Goal: Task Accomplishment & Management: Use online tool/utility

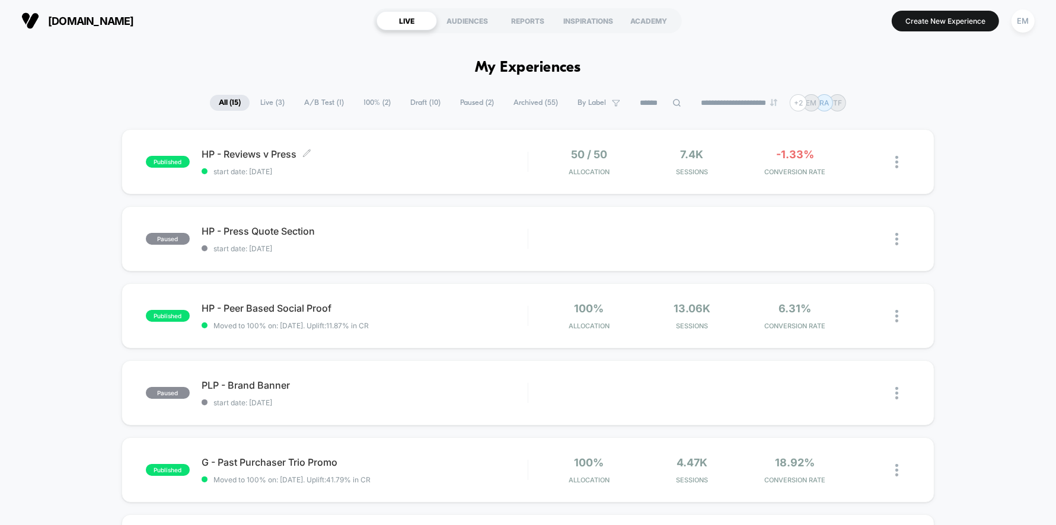
click at [391, 157] on span "HP - Reviews v Press Click to edit experience details" at bounding box center [365, 154] width 326 height 12
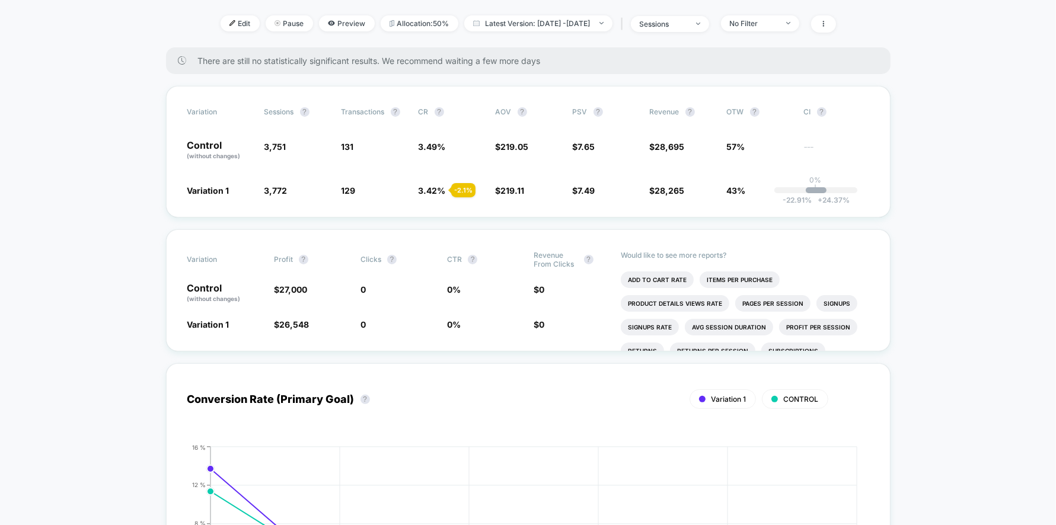
scroll to position [152, 0]
click at [327, 28] on span "Preview" at bounding box center [347, 24] width 56 height 16
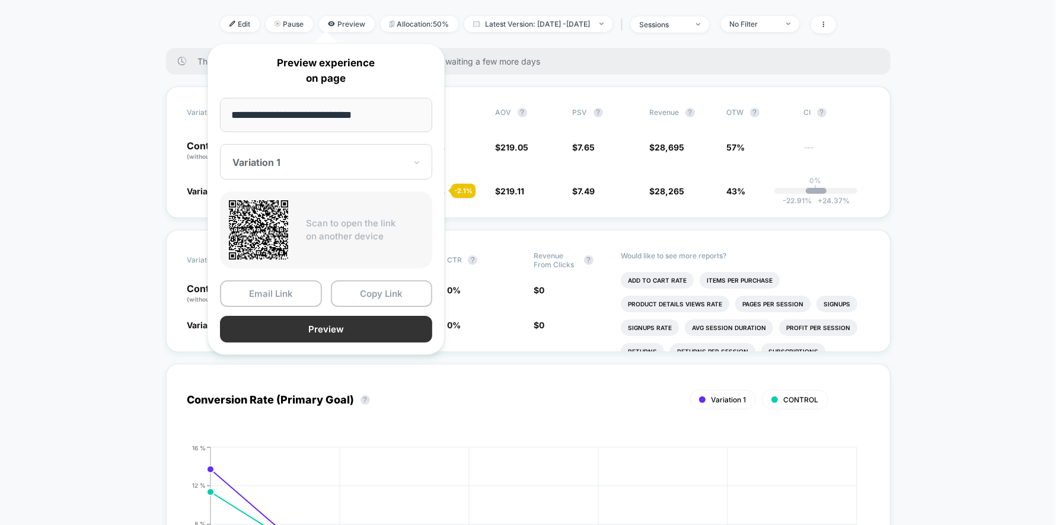
click at [324, 331] on button "Preview" at bounding box center [326, 329] width 212 height 27
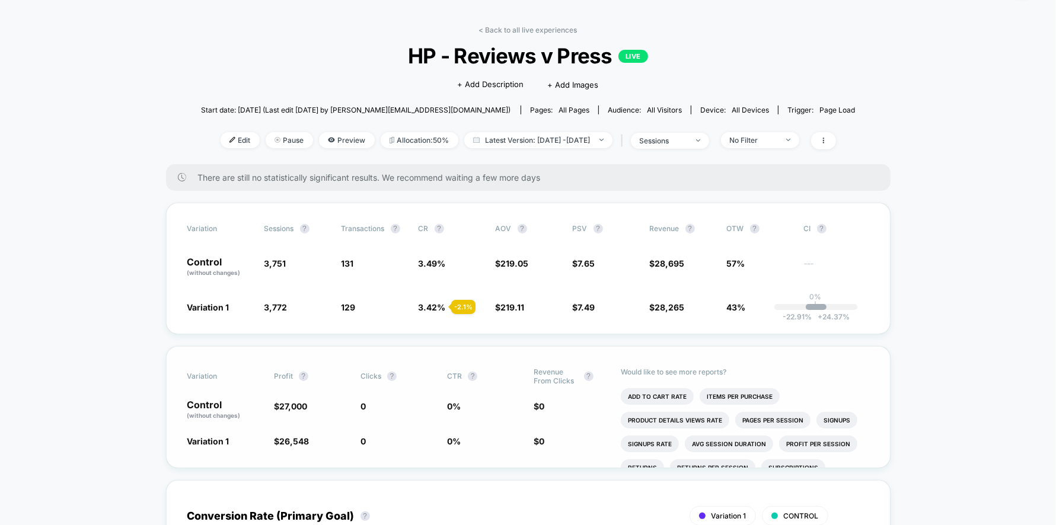
scroll to position [34, 0]
